Goal: Information Seeking & Learning: Learn about a topic

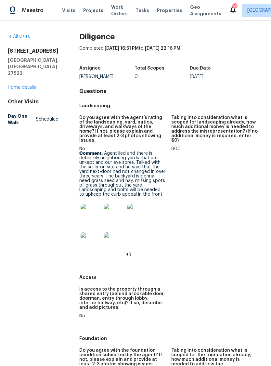
click at [93, 213] on img at bounding box center [91, 214] width 21 height 21
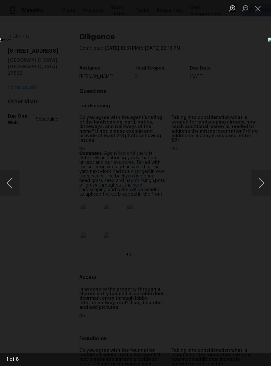
click at [259, 184] on button "Next image" at bounding box center [260, 183] width 19 height 26
click at [262, 180] on button "Next image" at bounding box center [260, 183] width 19 height 26
click at [258, 182] on button "Next image" at bounding box center [260, 183] width 19 height 26
click at [257, 183] on button "Next image" at bounding box center [260, 183] width 19 height 26
click at [259, 5] on button "Close lightbox" at bounding box center [257, 8] width 13 height 11
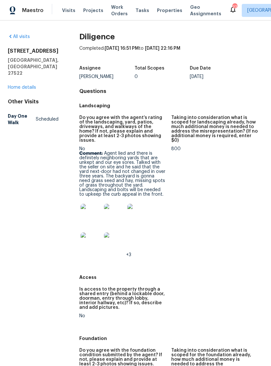
click at [88, 210] on img at bounding box center [91, 214] width 21 height 21
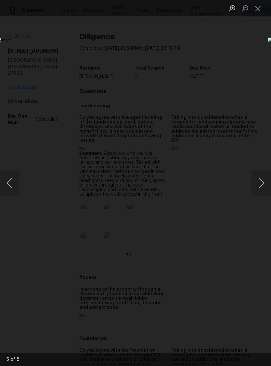
click at [260, 182] on button "Next image" at bounding box center [260, 183] width 19 height 26
click at [261, 182] on button "Next image" at bounding box center [260, 183] width 19 height 26
click at [261, 183] on button "Next image" at bounding box center [260, 183] width 19 height 26
click at [7, 187] on button "Previous image" at bounding box center [9, 183] width 19 height 26
click at [261, 180] on button "Next image" at bounding box center [260, 183] width 19 height 26
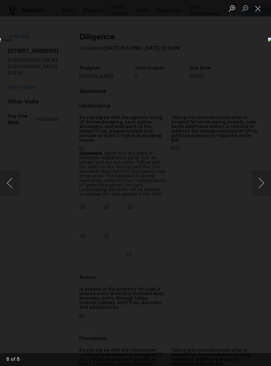
click at [261, 182] on button "Next image" at bounding box center [260, 183] width 19 height 26
click at [260, 9] on button "Close lightbox" at bounding box center [257, 8] width 13 height 11
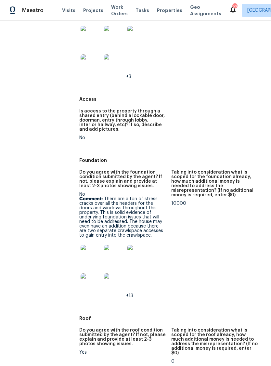
scroll to position [182, 0]
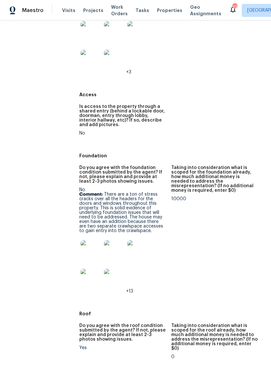
click at [84, 247] on img at bounding box center [91, 250] width 21 height 21
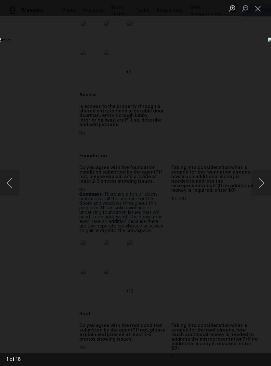
click at [260, 182] on button "Next image" at bounding box center [260, 183] width 19 height 26
click at [260, 185] on button "Next image" at bounding box center [260, 183] width 19 height 26
click at [260, 184] on button "Next image" at bounding box center [260, 183] width 19 height 26
click at [259, 184] on button "Next image" at bounding box center [260, 183] width 19 height 26
click at [260, 180] on button "Next image" at bounding box center [260, 183] width 19 height 26
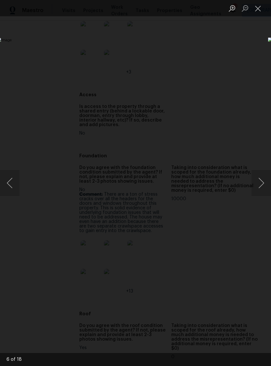
click at [260, 182] on button "Next image" at bounding box center [260, 183] width 19 height 26
click at [260, 183] on button "Next image" at bounding box center [260, 183] width 19 height 26
click at [259, 183] on button "Next image" at bounding box center [260, 183] width 19 height 26
click at [258, 183] on button "Next image" at bounding box center [260, 183] width 19 height 26
click at [257, 185] on button "Next image" at bounding box center [260, 183] width 19 height 26
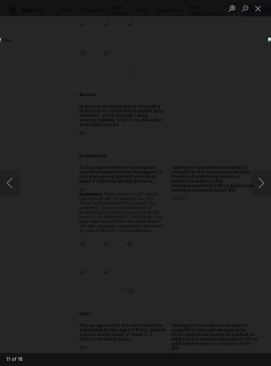
click at [260, 184] on button "Next image" at bounding box center [260, 183] width 19 height 26
click at [261, 187] on button "Next image" at bounding box center [260, 183] width 19 height 26
click at [259, 185] on button "Next image" at bounding box center [260, 183] width 19 height 26
click at [259, 187] on button "Next image" at bounding box center [260, 183] width 19 height 26
click at [261, 186] on button "Next image" at bounding box center [260, 183] width 19 height 26
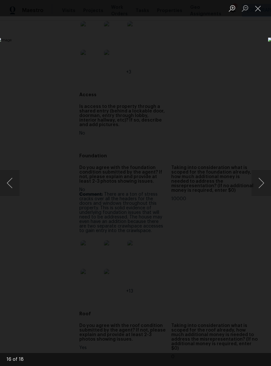
click at [260, 184] on button "Next image" at bounding box center [260, 183] width 19 height 26
click at [260, 183] on button "Next image" at bounding box center [260, 183] width 19 height 26
click at [260, 184] on button "Next image" at bounding box center [260, 183] width 19 height 26
click at [259, 186] on button "Next image" at bounding box center [260, 183] width 19 height 26
click at [259, 11] on button "Close lightbox" at bounding box center [257, 8] width 13 height 11
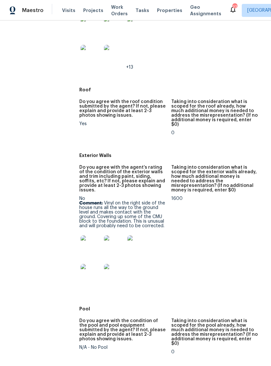
scroll to position [419, 0]
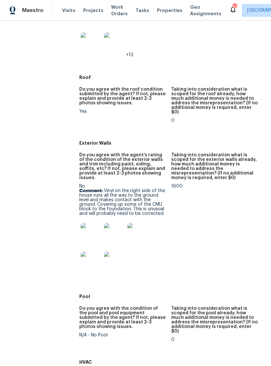
click at [84, 224] on img at bounding box center [91, 233] width 21 height 21
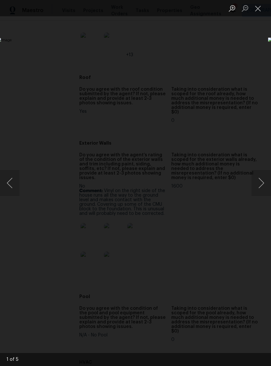
click at [261, 180] on button "Next image" at bounding box center [260, 183] width 19 height 26
click at [261, 182] on button "Next image" at bounding box center [260, 183] width 19 height 26
click at [260, 182] on button "Next image" at bounding box center [260, 183] width 19 height 26
click at [260, 181] on button "Next image" at bounding box center [260, 183] width 19 height 26
click at [262, 181] on button "Next image" at bounding box center [260, 183] width 19 height 26
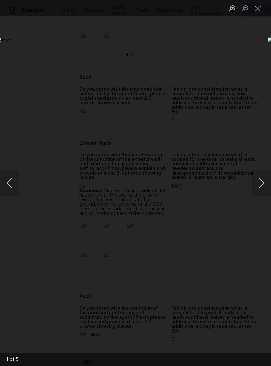
click at [258, 182] on button "Next image" at bounding box center [260, 183] width 19 height 26
click at [259, 8] on button "Close lightbox" at bounding box center [257, 8] width 13 height 11
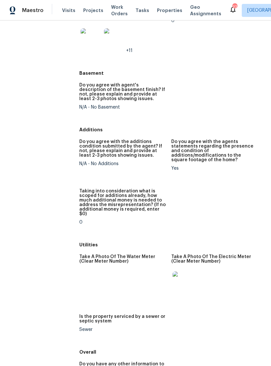
scroll to position [1173, 0]
